Goal: Navigation & Orientation: Find specific page/section

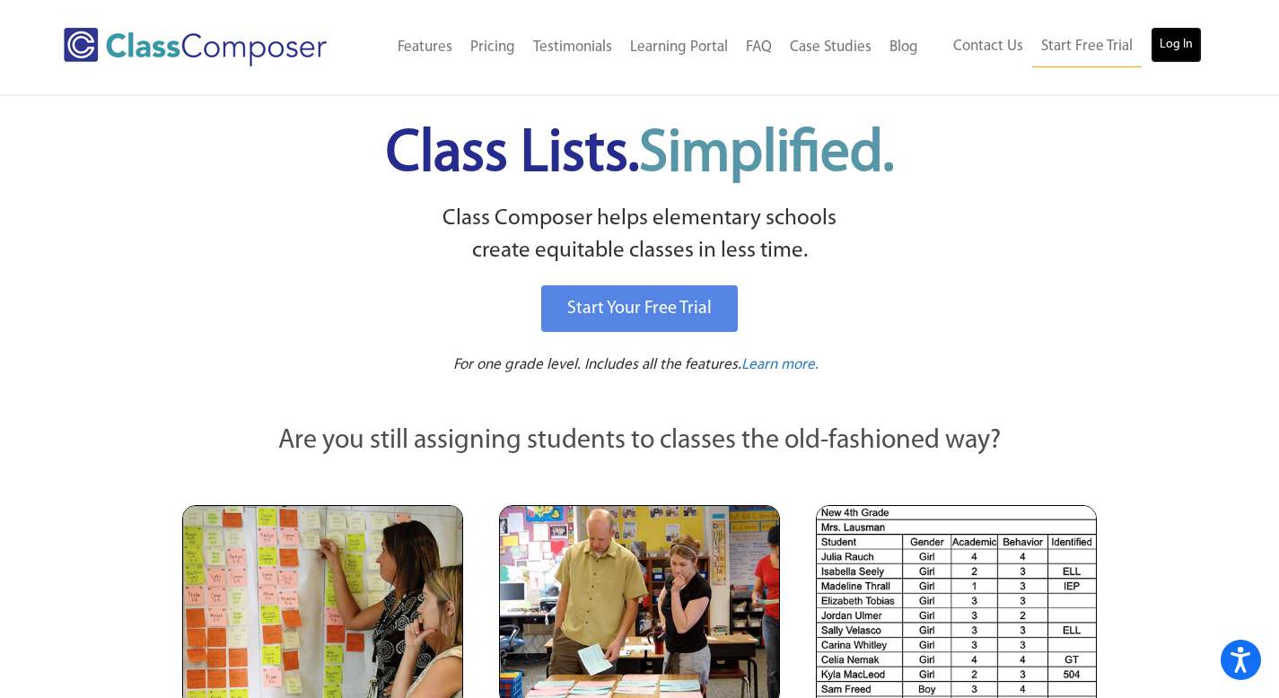
click at [1172, 51] on link "Log In" at bounding box center [1176, 45] width 51 height 36
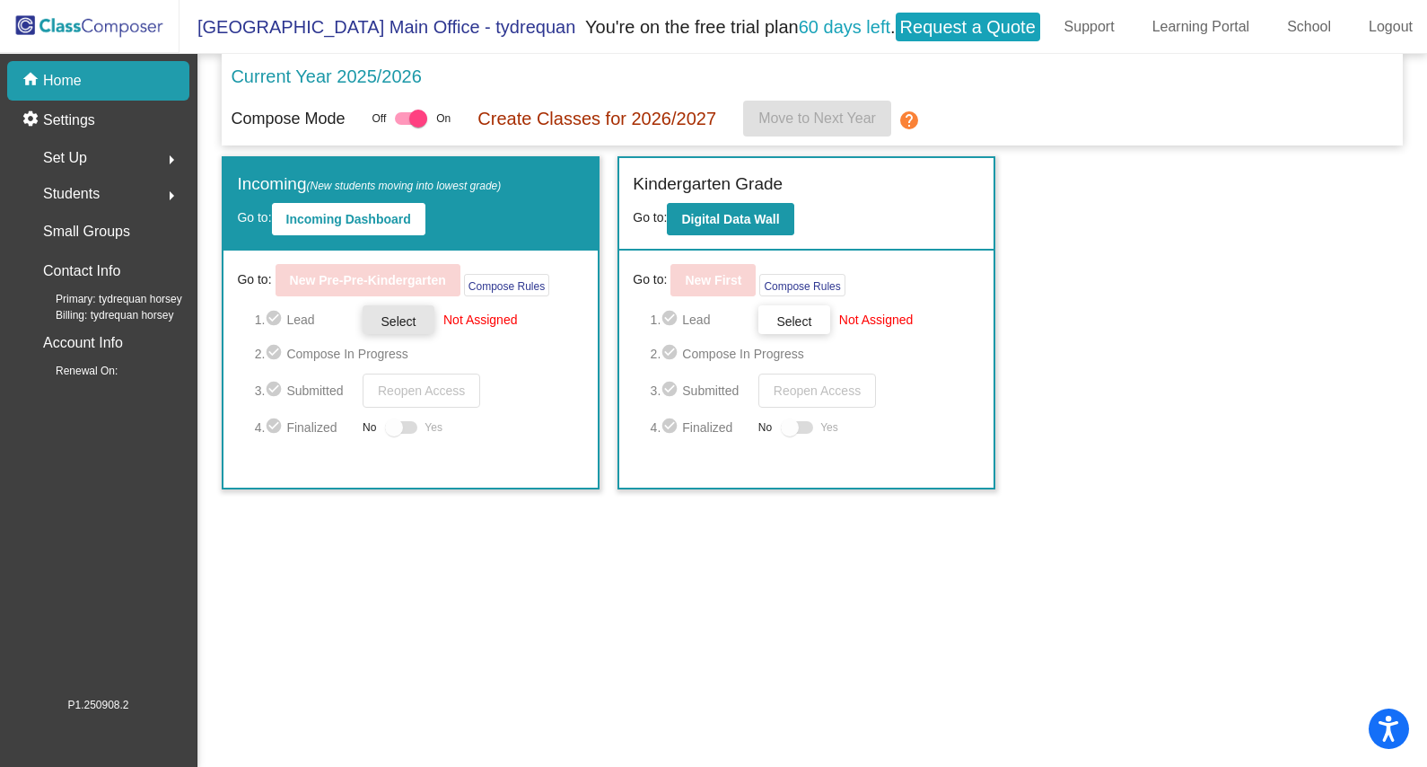
click at [408, 314] on span "Select" at bounding box center [399, 321] width 35 height 14
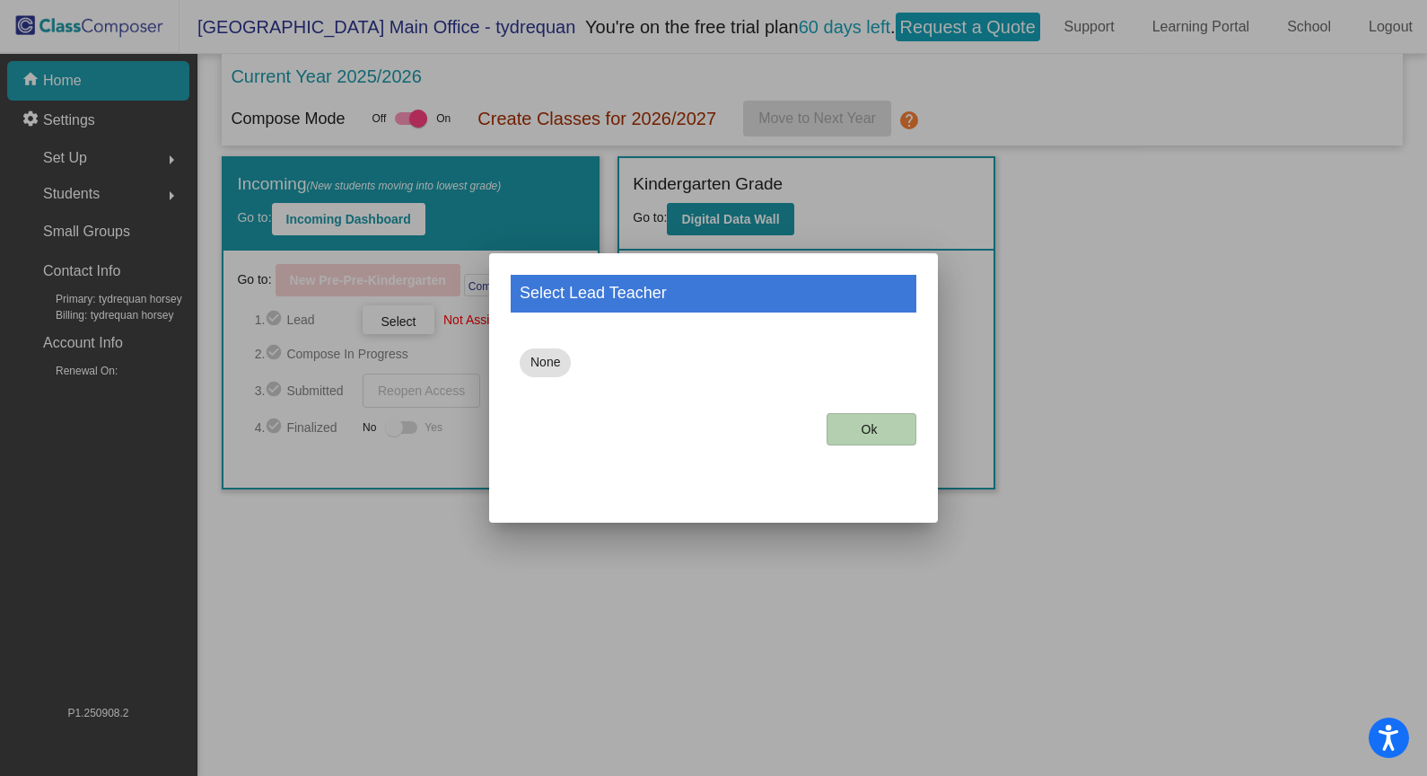
click at [888, 433] on button "Ok" at bounding box center [872, 429] width 90 height 32
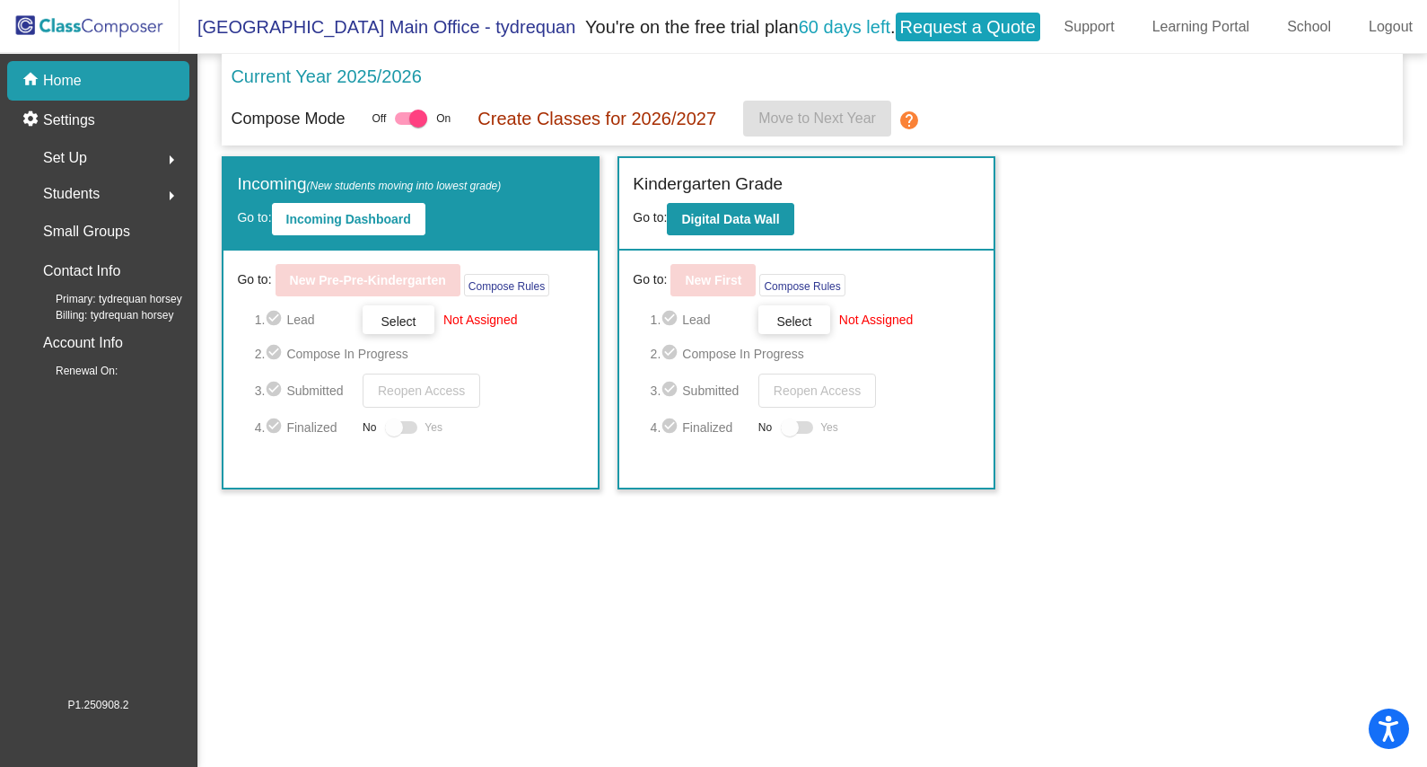
click at [140, 182] on div "Students arrow_right" at bounding box center [103, 194] width 171 height 36
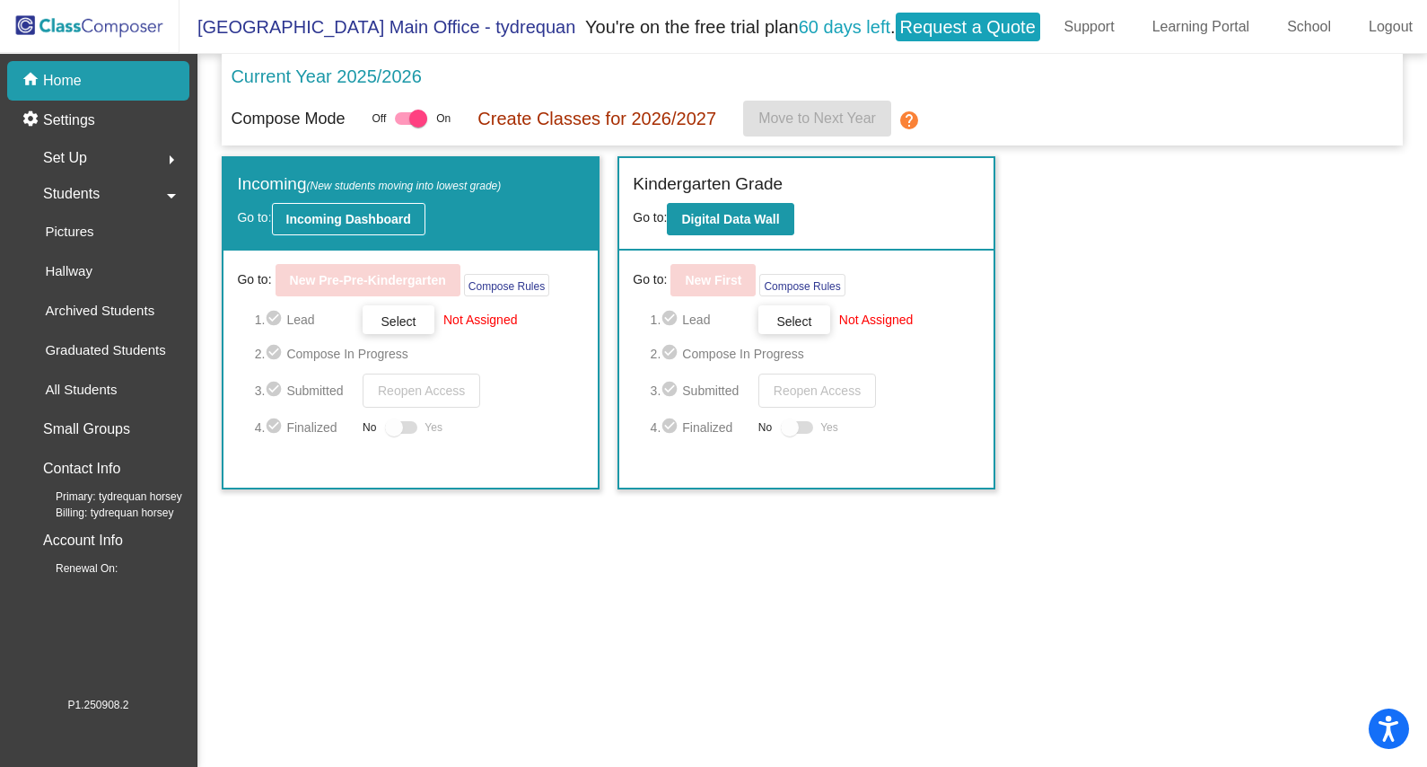
click at [410, 233] on button "Incoming Dashboard" at bounding box center [349, 219] width 154 height 32
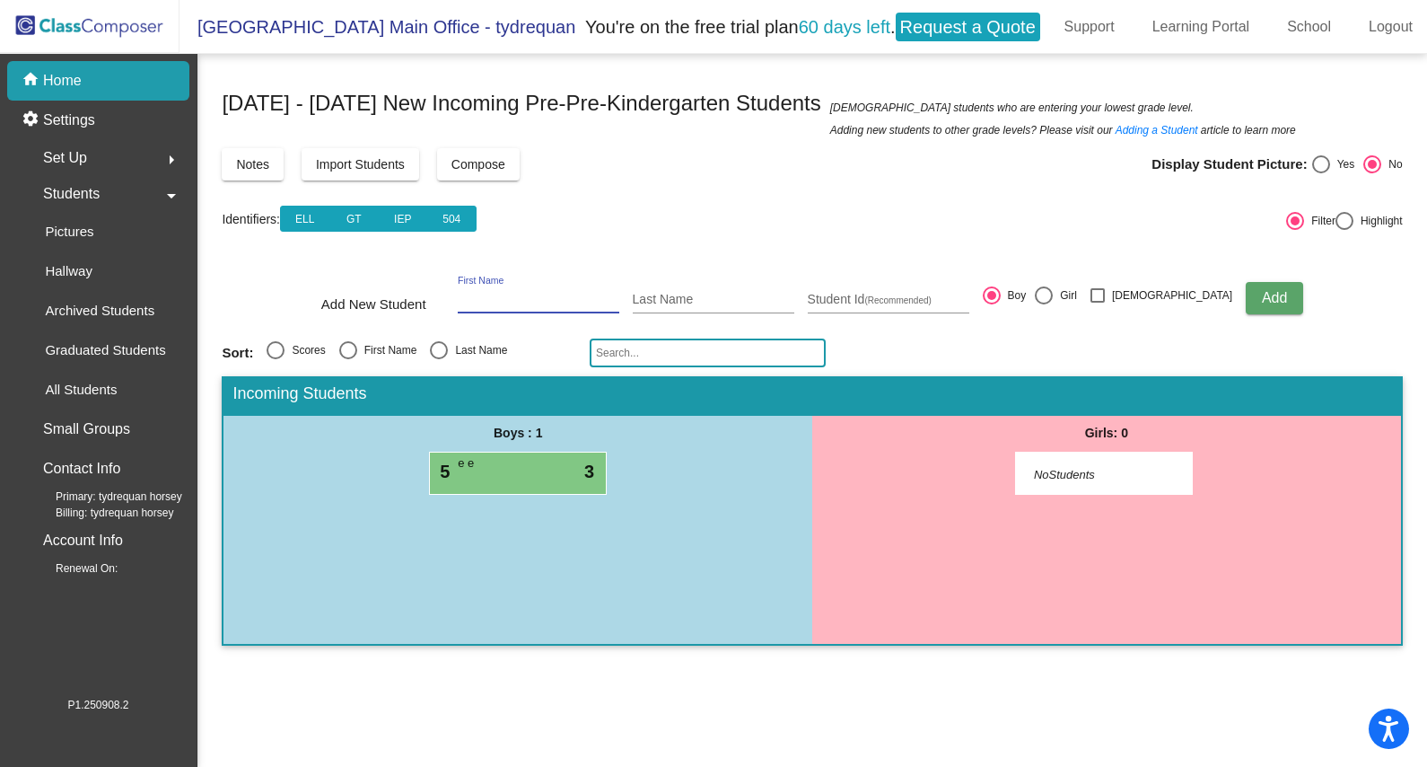
click at [580, 296] on input "First Name" at bounding box center [539, 300] width 162 height 14
click at [630, 224] on mat-toolbar-row "Identifiers: ELL GT IEP 504" at bounding box center [752, 217] width 1060 height 57
click at [137, 83] on div "home Home" at bounding box center [98, 81] width 182 height 40
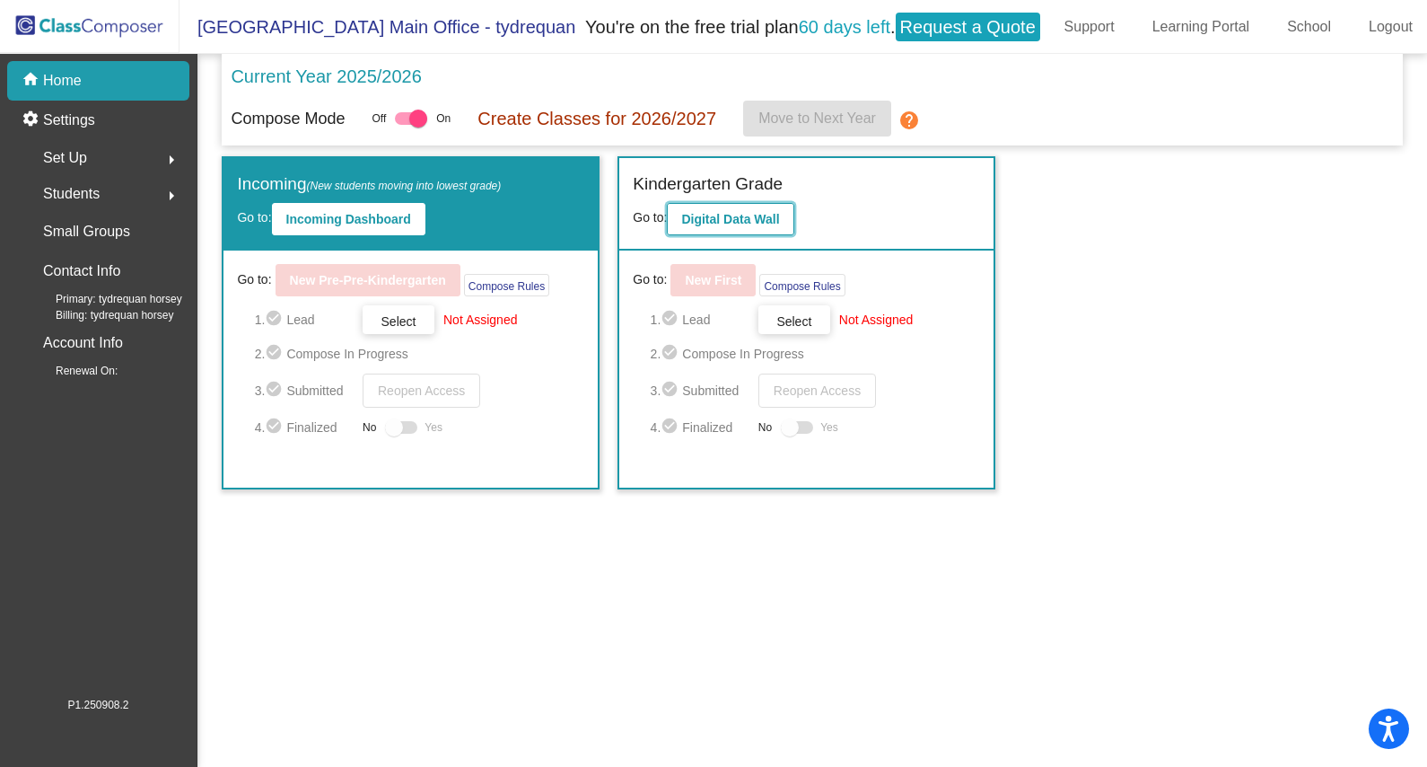
click at [770, 230] on button "Digital Data Wall" at bounding box center [730, 219] width 127 height 32
click at [33, 31] on img at bounding box center [90, 26] width 180 height 53
